Goal: Task Accomplishment & Management: Manage account settings

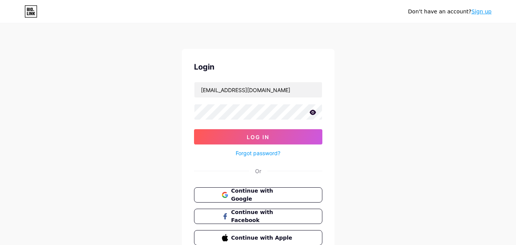
click at [194, 129] on button "Log In" at bounding box center [258, 136] width 128 height 15
click at [360, 117] on div "Don't have an account? Sign up Login [EMAIL_ADDRESS][DOMAIN_NAME] Log In Forgot…" at bounding box center [258, 141] width 516 height 282
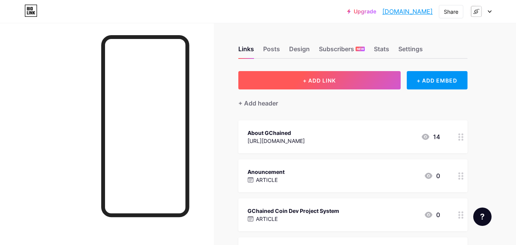
click at [341, 82] on button "+ ADD LINK" at bounding box center [320, 80] width 162 height 18
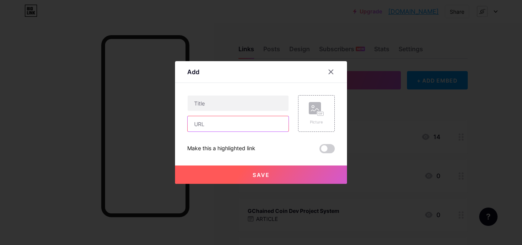
click at [255, 123] on input "text" at bounding box center [238, 123] width 101 height 15
paste input "[DOMAIN_NAME][URL]"
type input "[DOMAIN_NAME][URL]"
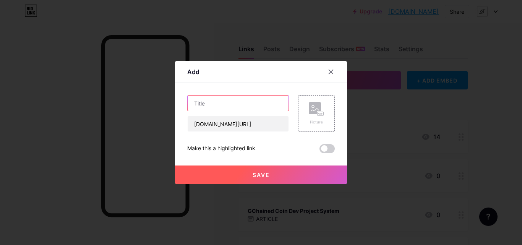
click at [267, 105] on input "text" at bounding box center [238, 103] width 101 height 15
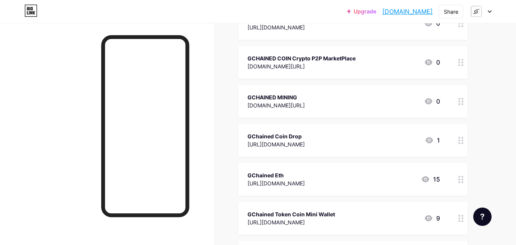
scroll to position [1272, 0]
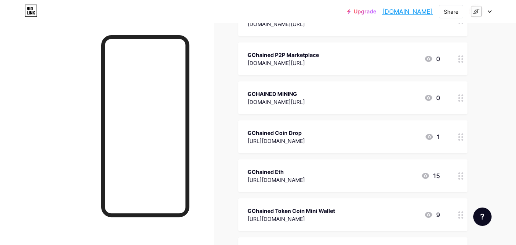
click at [489, 13] on div at bounding box center [481, 12] width 22 height 14
click at [291, 89] on div "GCHAINED MINING mgsftipo.atwebpages.com/games/home.html" at bounding box center [276, 98] width 57 height 18
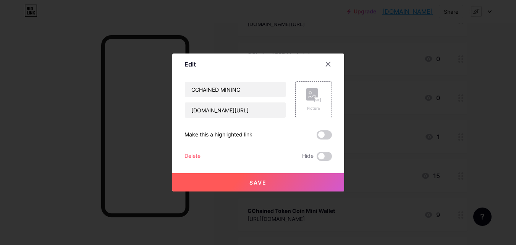
click at [288, 80] on div "Content YouTube Play YouTube video without leaving your page. ADD Vimeo Play Vi…" at bounding box center [259, 118] width 148 height 86
click at [289, 77] on div "Content YouTube Play YouTube video without leaving your page. ADD Vimeo Play Vi…" at bounding box center [259, 118] width 148 height 86
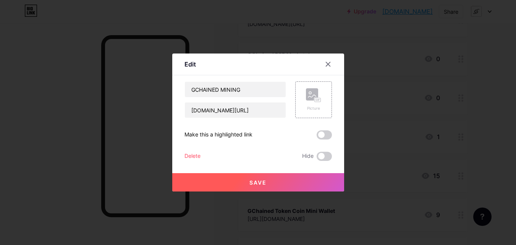
click at [289, 77] on div "Content YouTube Play YouTube video without leaving your page. ADD Vimeo Play Vi…" at bounding box center [259, 118] width 148 height 86
click at [291, 78] on div "Content YouTube Play YouTube video without leaving your page. ADD Vimeo Play Vi…" at bounding box center [259, 118] width 148 height 86
click at [284, 79] on div "Content YouTube Play YouTube video without leaving your page. ADD Vimeo Play Vi…" at bounding box center [259, 118] width 148 height 86
click at [478, 13] on div at bounding box center [258, 122] width 516 height 245
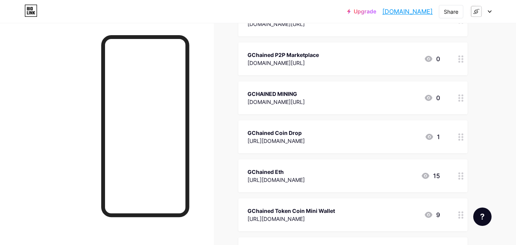
click at [478, 13] on img at bounding box center [476, 11] width 15 height 15
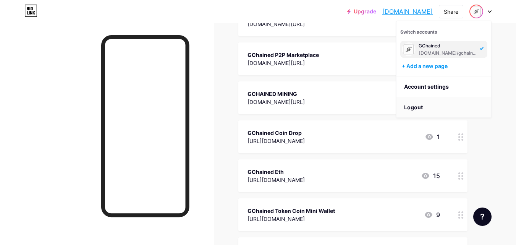
click at [441, 105] on li "Logout" at bounding box center [444, 107] width 95 height 21
click at [461, 105] on li "Logout" at bounding box center [444, 107] width 95 height 21
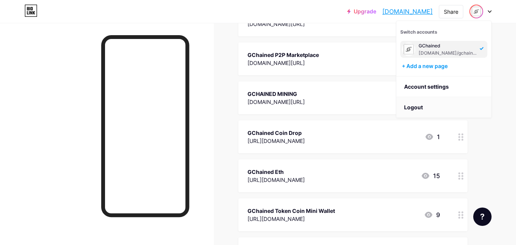
click at [461, 105] on li "Logout" at bounding box center [444, 107] width 95 height 21
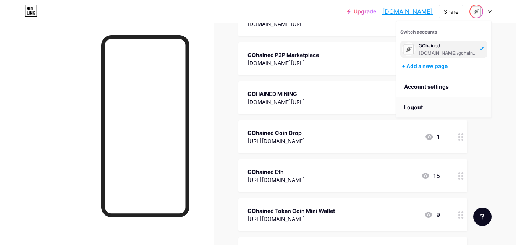
click at [461, 105] on li "Logout" at bounding box center [444, 107] width 95 height 21
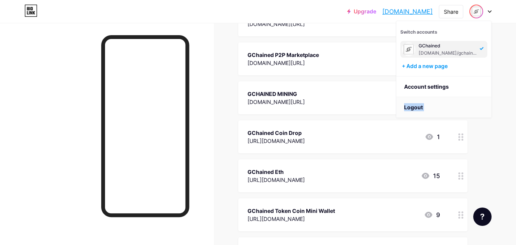
click at [477, 111] on li "Logout" at bounding box center [444, 107] width 95 height 21
click at [287, 98] on div "[DOMAIN_NAME][URL]" at bounding box center [276, 102] width 57 height 8
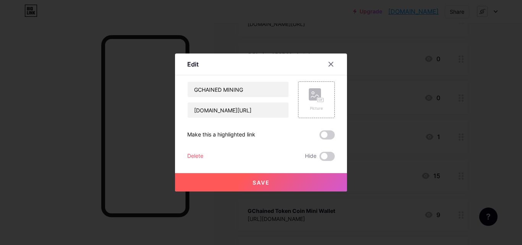
click at [473, 38] on div at bounding box center [261, 122] width 522 height 245
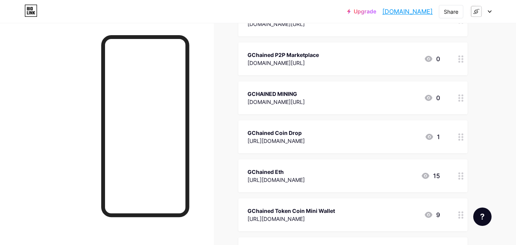
click at [486, 14] on div at bounding box center [481, 12] width 22 height 14
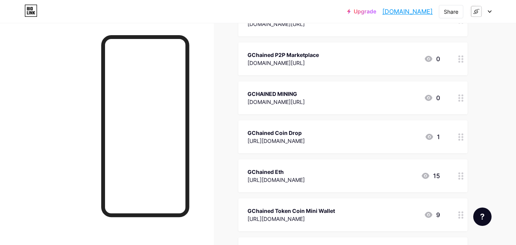
click at [486, 14] on div at bounding box center [481, 12] width 22 height 14
click at [491, 8] on div at bounding box center [481, 12] width 22 height 14
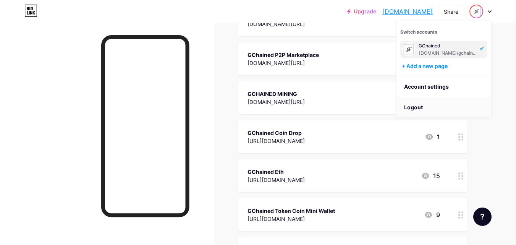
click at [468, 106] on li "Logout" at bounding box center [444, 107] width 95 height 21
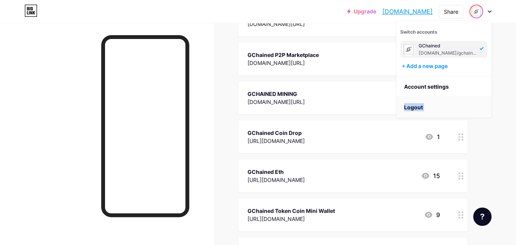
click at [468, 106] on li "Logout" at bounding box center [444, 107] width 95 height 21
click at [476, 108] on li "Logout" at bounding box center [444, 107] width 95 height 21
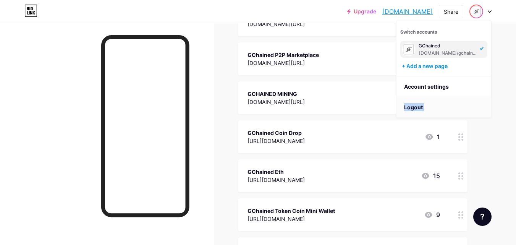
click at [476, 108] on li "Logout" at bounding box center [444, 107] width 95 height 21
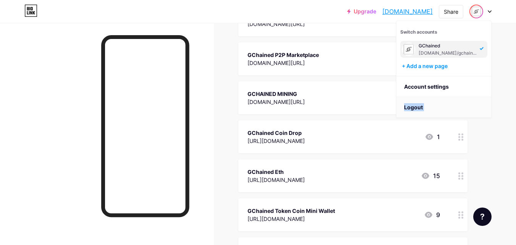
click at [476, 108] on li "Logout" at bounding box center [444, 107] width 95 height 21
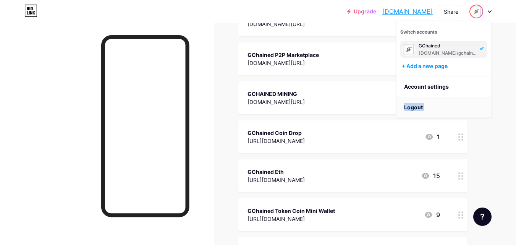
click at [476, 108] on li "Logout" at bounding box center [444, 107] width 95 height 21
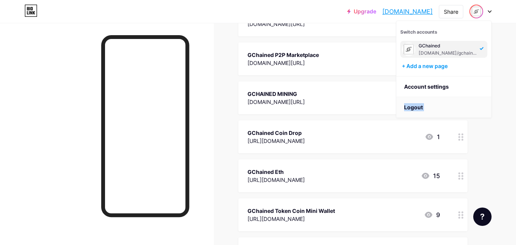
click at [476, 108] on li "Logout" at bounding box center [444, 107] width 95 height 21
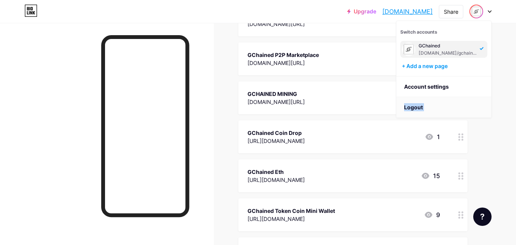
click at [476, 108] on li "Logout" at bounding box center [444, 107] width 95 height 21
click at [458, 101] on li "Logout" at bounding box center [444, 107] width 95 height 21
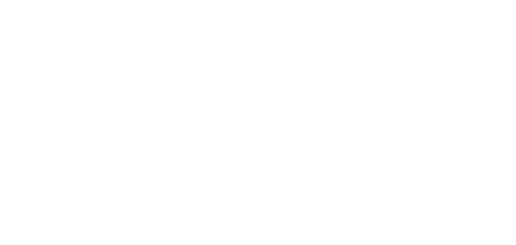
scroll to position [0, 0]
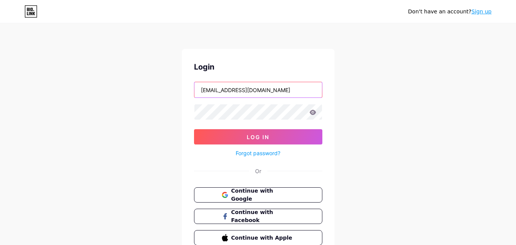
click at [295, 88] on input "michellesusanrose@gmail.com" at bounding box center [259, 89] width 128 height 15
type input "[EMAIL_ADDRESS][DOMAIN_NAME]"
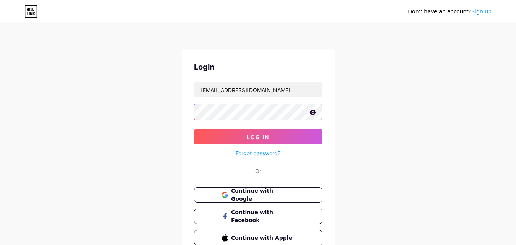
click at [194, 129] on button "Log In" at bounding box center [258, 136] width 128 height 15
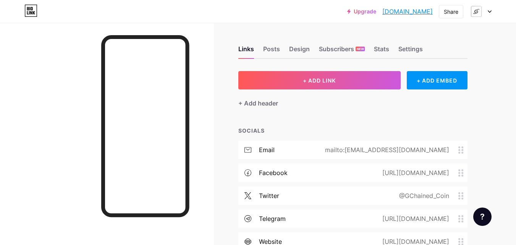
click at [488, 13] on div at bounding box center [481, 12] width 22 height 14
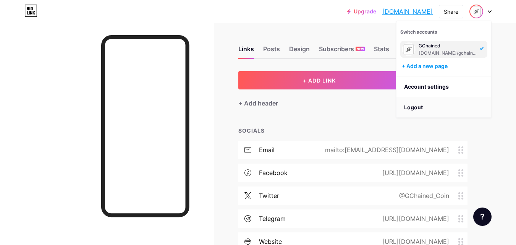
click at [456, 108] on li "Logout" at bounding box center [444, 107] width 95 height 21
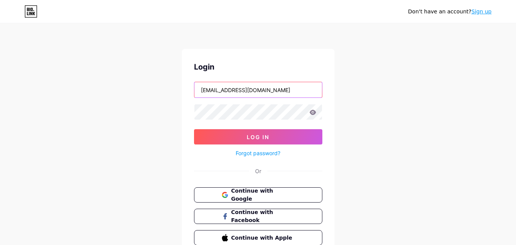
click at [291, 84] on input "michellesusanrose@gmail.com" at bounding box center [259, 89] width 128 height 15
type input "[EMAIL_ADDRESS][DOMAIN_NAME]"
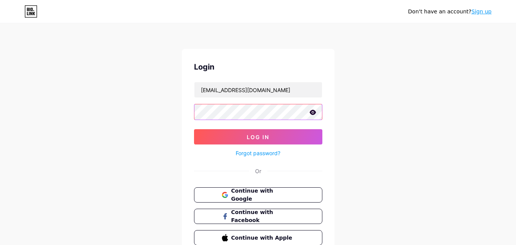
click at [194, 129] on button "Log In" at bounding box center [258, 136] width 128 height 15
click at [382, 127] on div "Don't have an account? Sign up Login [EMAIL_ADDRESS][DOMAIN_NAME] Log In Forgot…" at bounding box center [258, 141] width 516 height 282
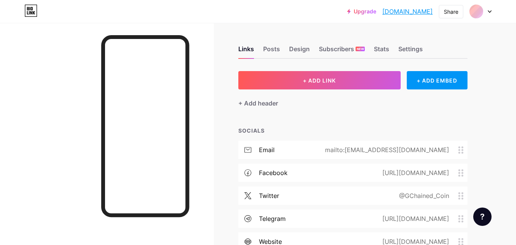
click at [488, 15] on div at bounding box center [481, 12] width 22 height 14
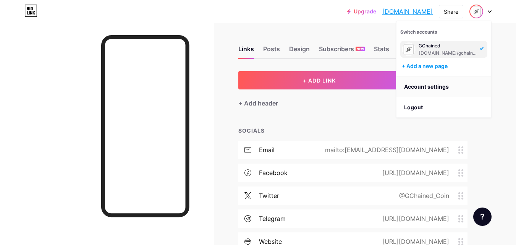
click at [453, 89] on link "Account settings" at bounding box center [444, 86] width 95 height 21
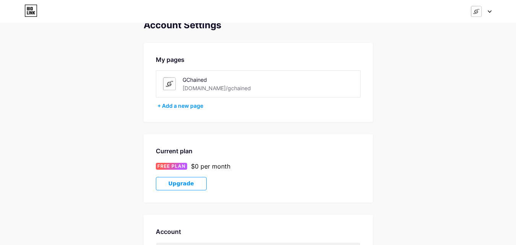
scroll to position [181, 0]
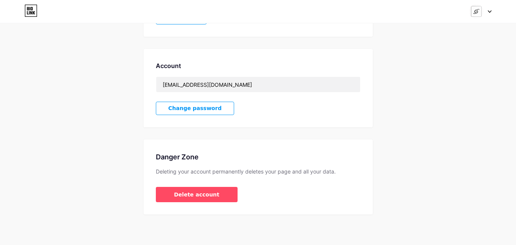
click at [212, 109] on button "Change password" at bounding box center [195, 108] width 79 height 13
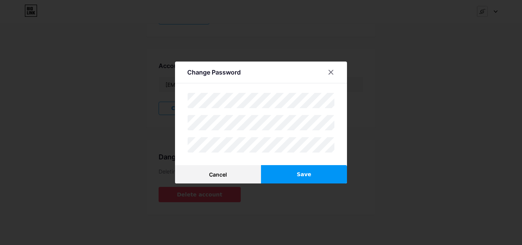
click at [280, 173] on button "Save" at bounding box center [304, 174] width 86 height 18
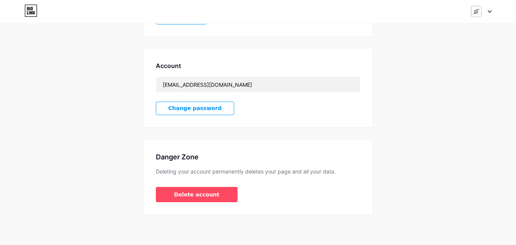
click at [489, 11] on icon at bounding box center [490, 11] width 4 height 3
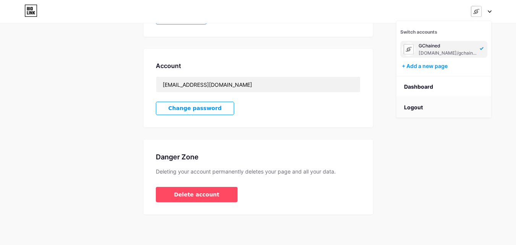
click at [442, 109] on li "Logout" at bounding box center [444, 107] width 95 height 21
